Goal: Information Seeking & Learning: Learn about a topic

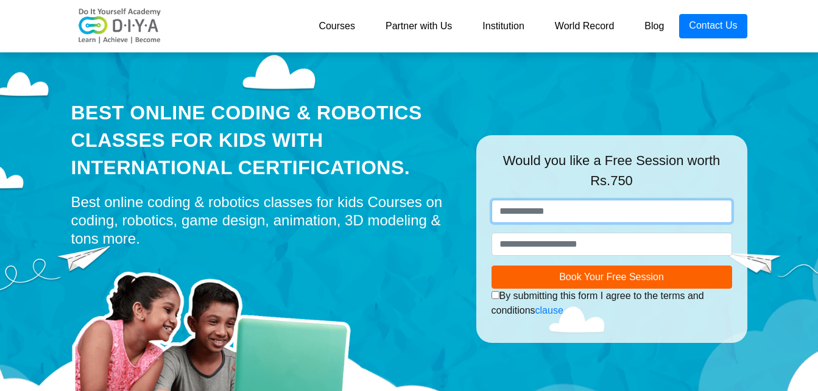
click at [562, 210] on input "text" at bounding box center [612, 211] width 241 height 23
click at [347, 28] on link "Courses" at bounding box center [336, 26] width 67 height 24
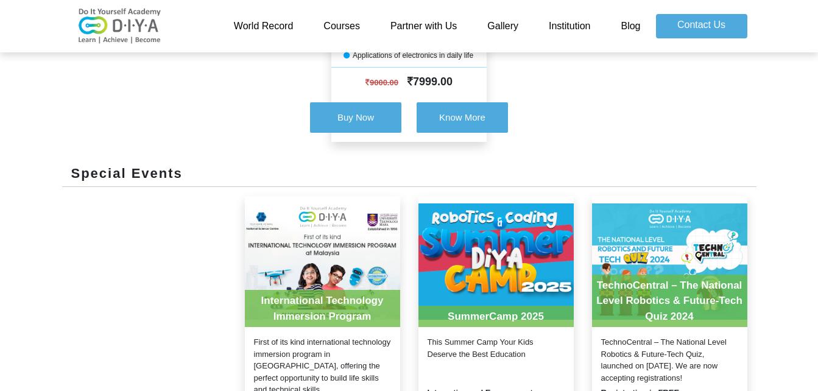
scroll to position [665, 0]
